Goal: Task Accomplishment & Management: Use online tool/utility

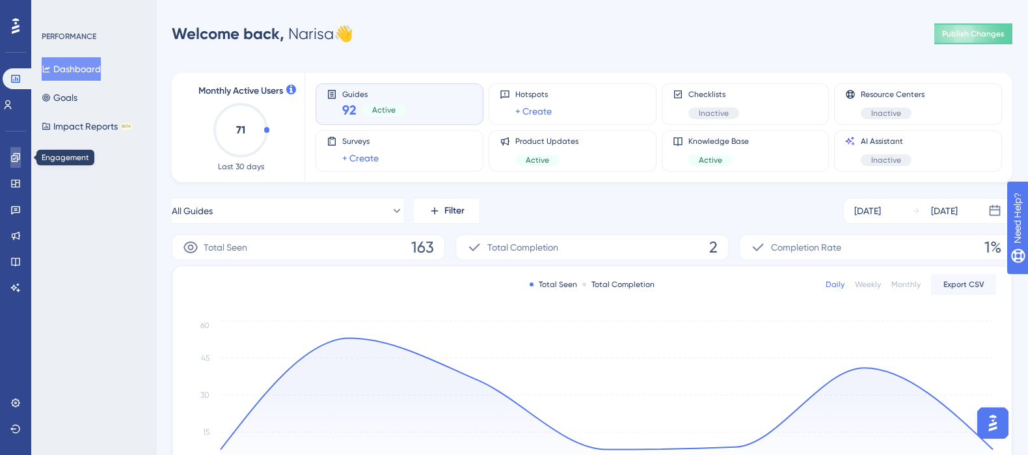
click at [13, 153] on icon at bounding box center [15, 157] width 10 height 10
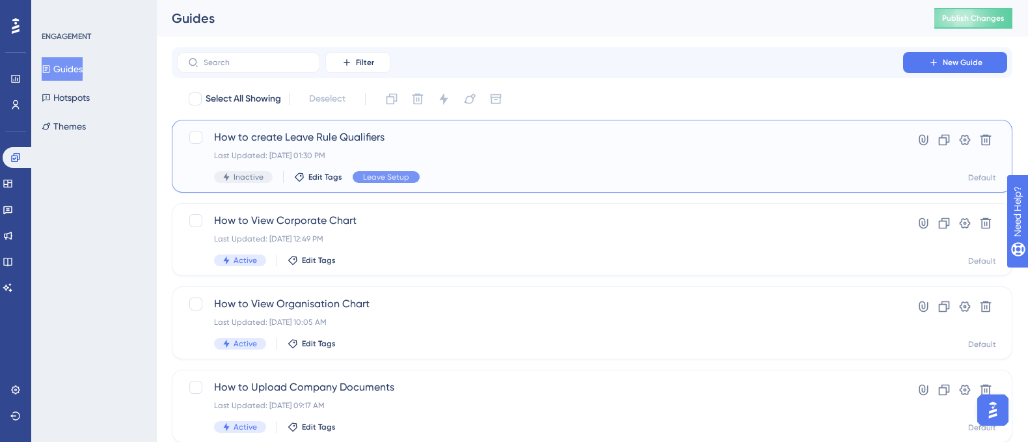
click at [278, 141] on span "How to create Leave Rule Qualifiers" at bounding box center [540, 137] width 652 height 16
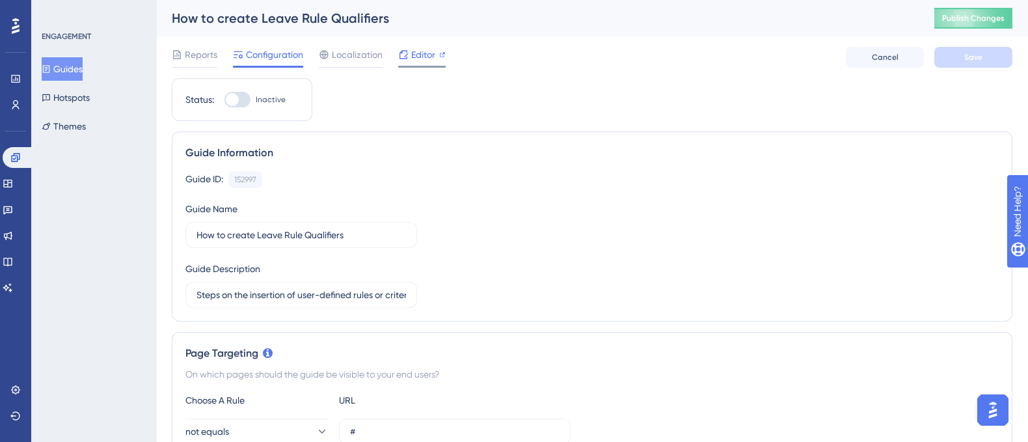
click at [428, 53] on span "Editor" at bounding box center [423, 55] width 24 height 16
